Goal: Task Accomplishment & Management: Complete application form

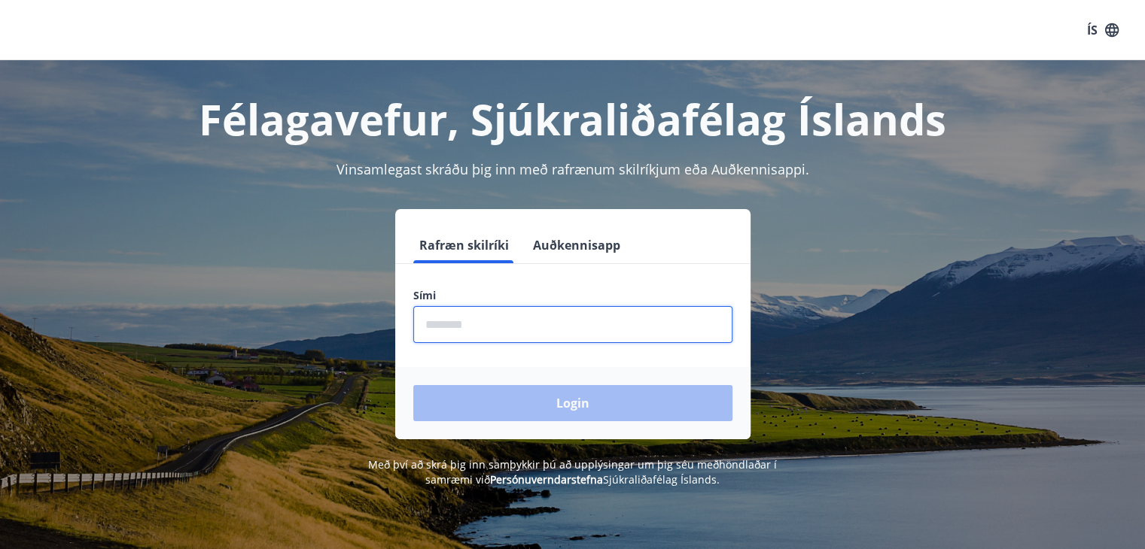
click at [512, 320] on input "phone" at bounding box center [572, 324] width 319 height 37
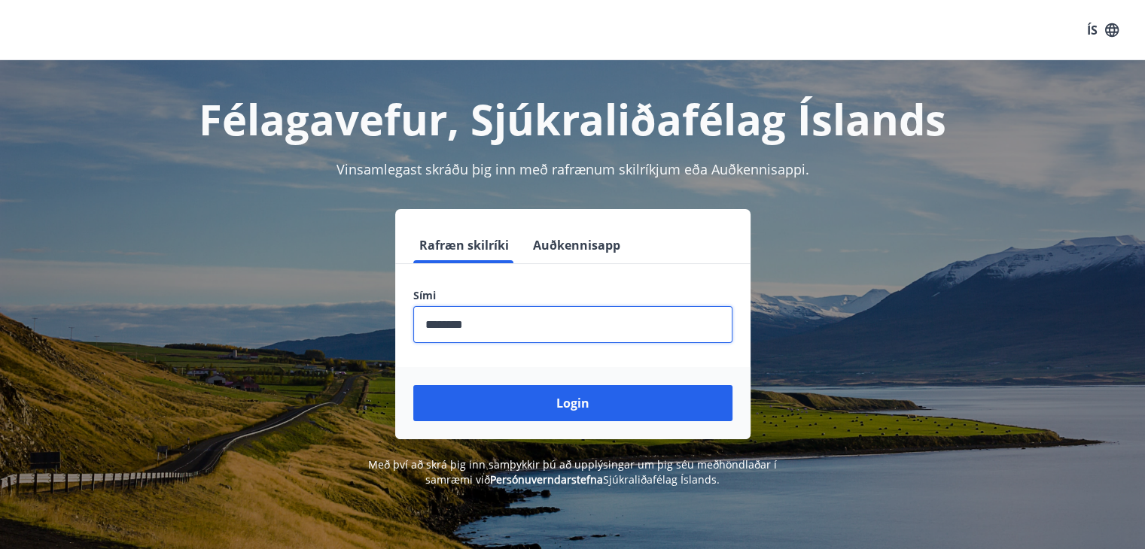
type input "********"
click at [413, 385] on button "Login" at bounding box center [572, 403] width 319 height 36
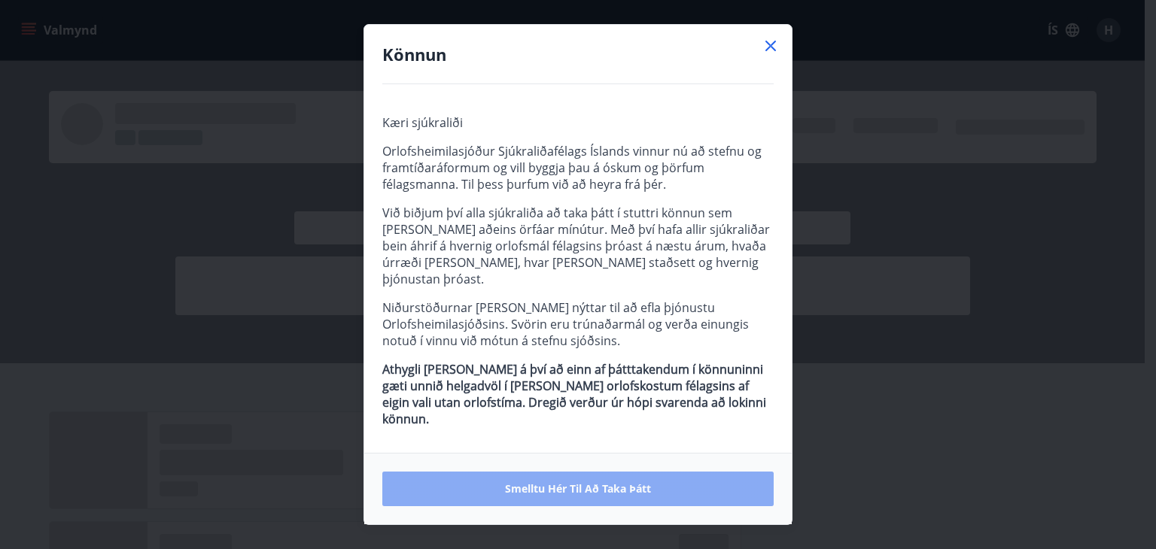
click at [524, 482] on span "Smelltu hér til að taka þátt" at bounding box center [578, 489] width 146 height 15
